Goal: Navigation & Orientation: Find specific page/section

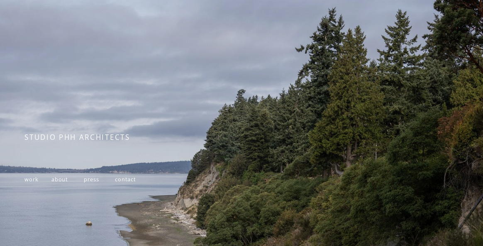
click at [62, 180] on span "about" at bounding box center [59, 179] width 16 height 7
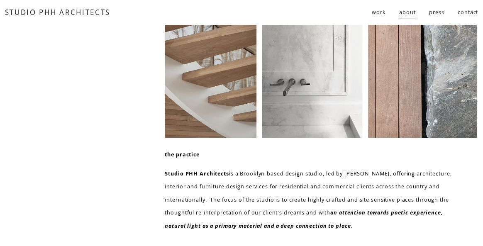
click at [378, 12] on span "work" at bounding box center [379, 12] width 14 height 13
click at [0, 0] on span "residential" at bounding box center [0, 0] width 0 height 0
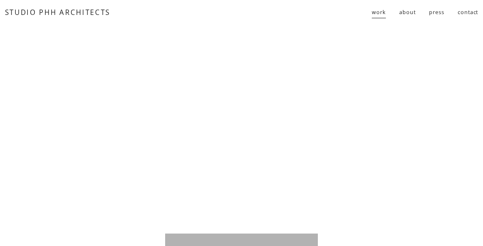
scroll to position [2251, 0]
